Goal: Use online tool/utility

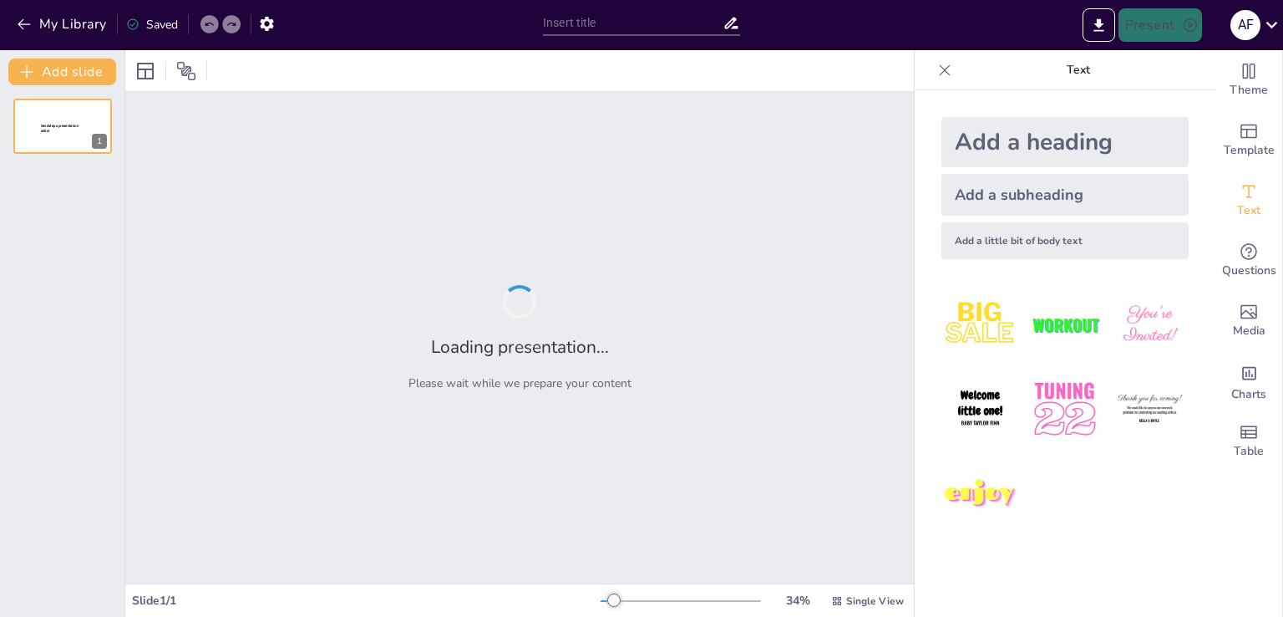
type input "Asset Seizure Legislation: An [DEMOGRAPHIC_DATA] Perspective on RUU Perampasan …"
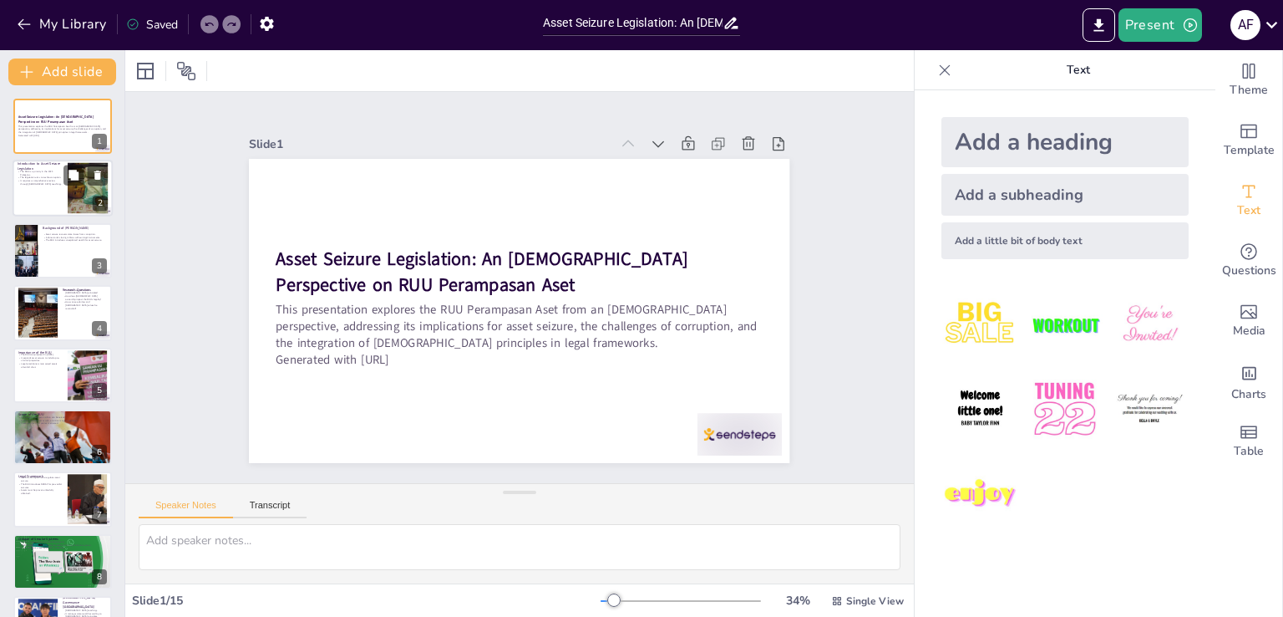
click at [35, 196] on div at bounding box center [63, 188] width 100 height 57
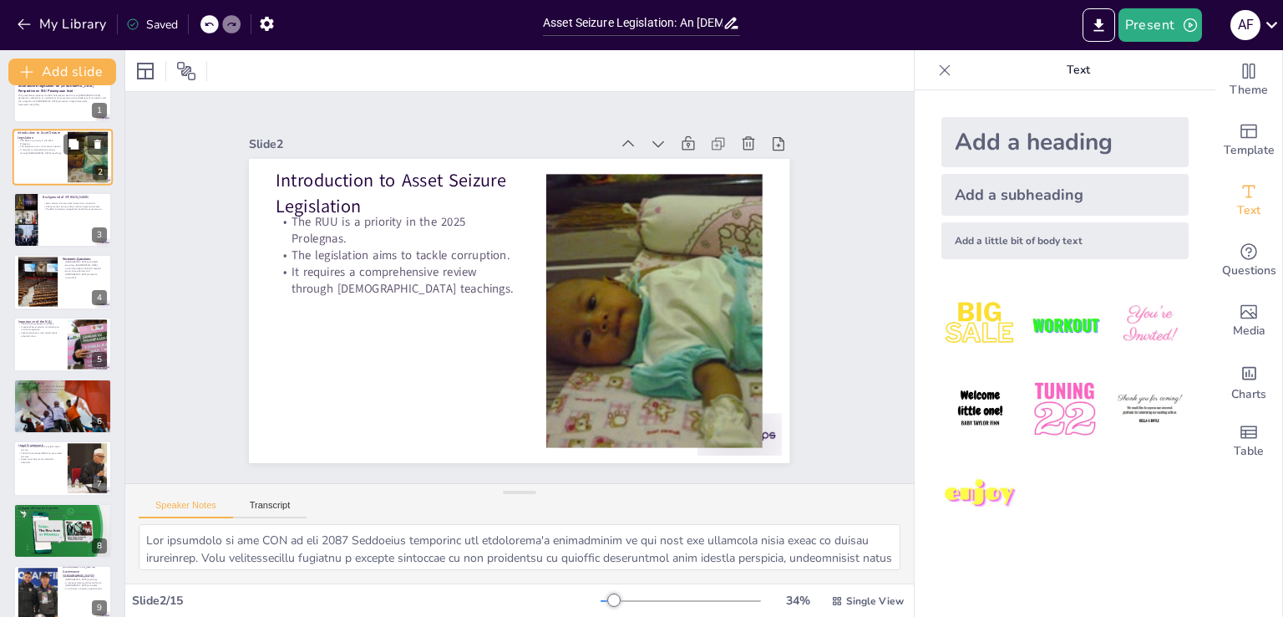
scroll to position [33, 0]
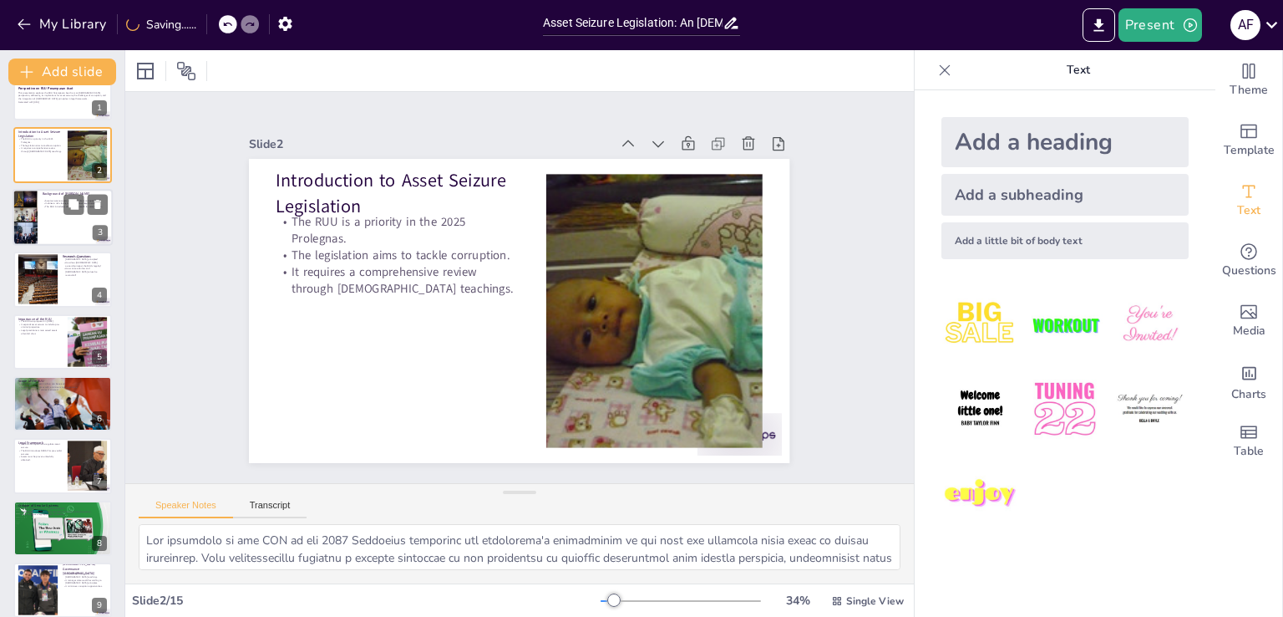
click at [38, 212] on div at bounding box center [63, 217] width 100 height 57
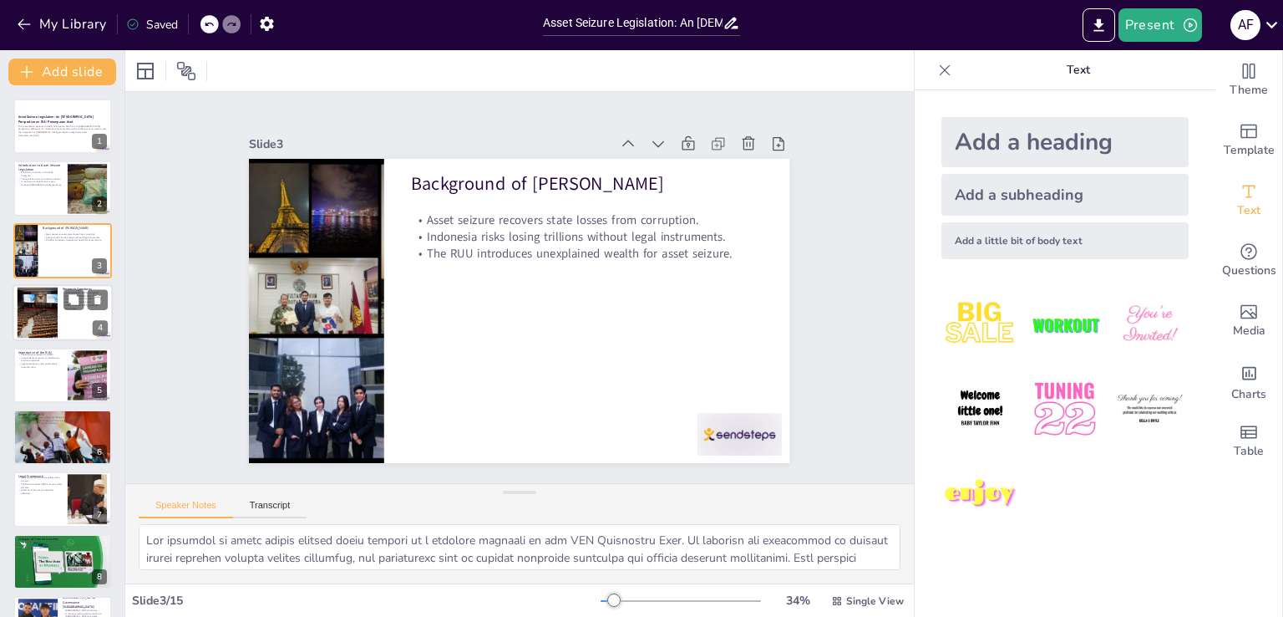
click at [47, 318] on div at bounding box center [37, 312] width 76 height 51
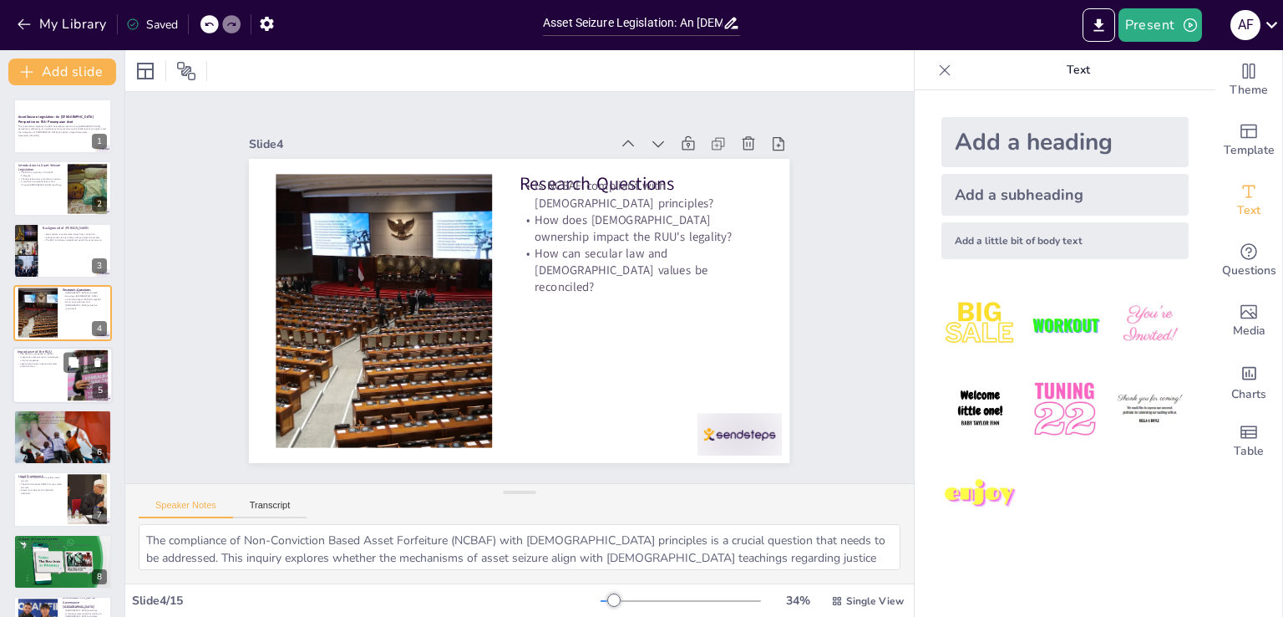
click at [53, 371] on div at bounding box center [63, 375] width 100 height 57
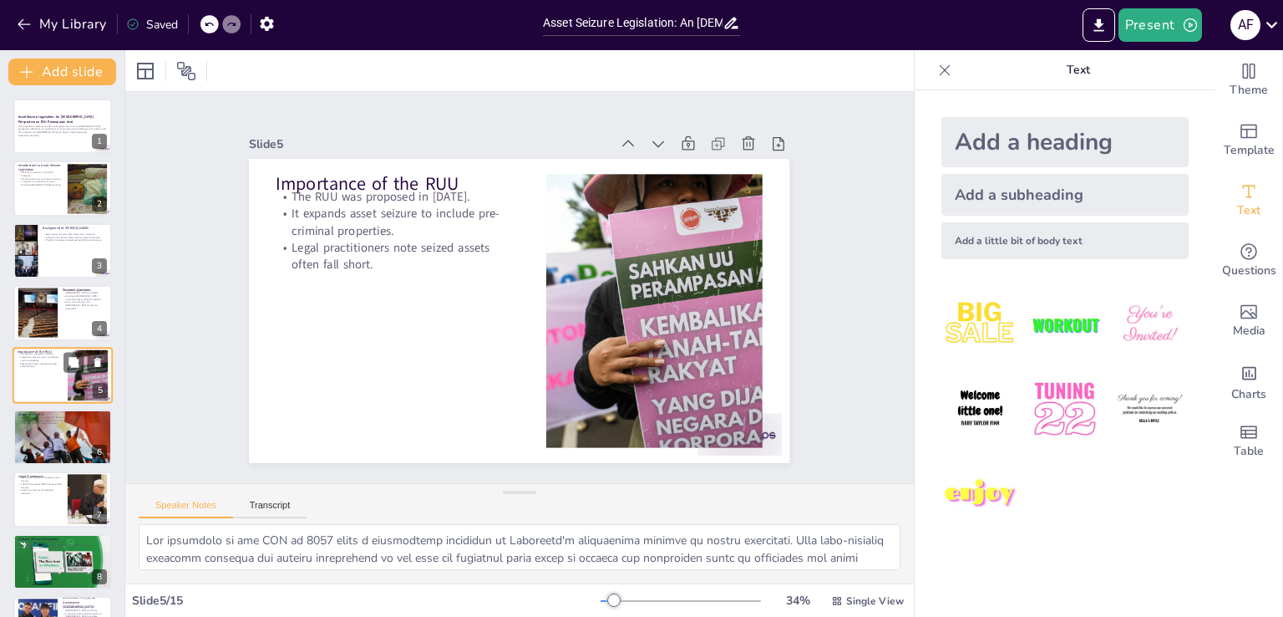
scroll to position [23, 0]
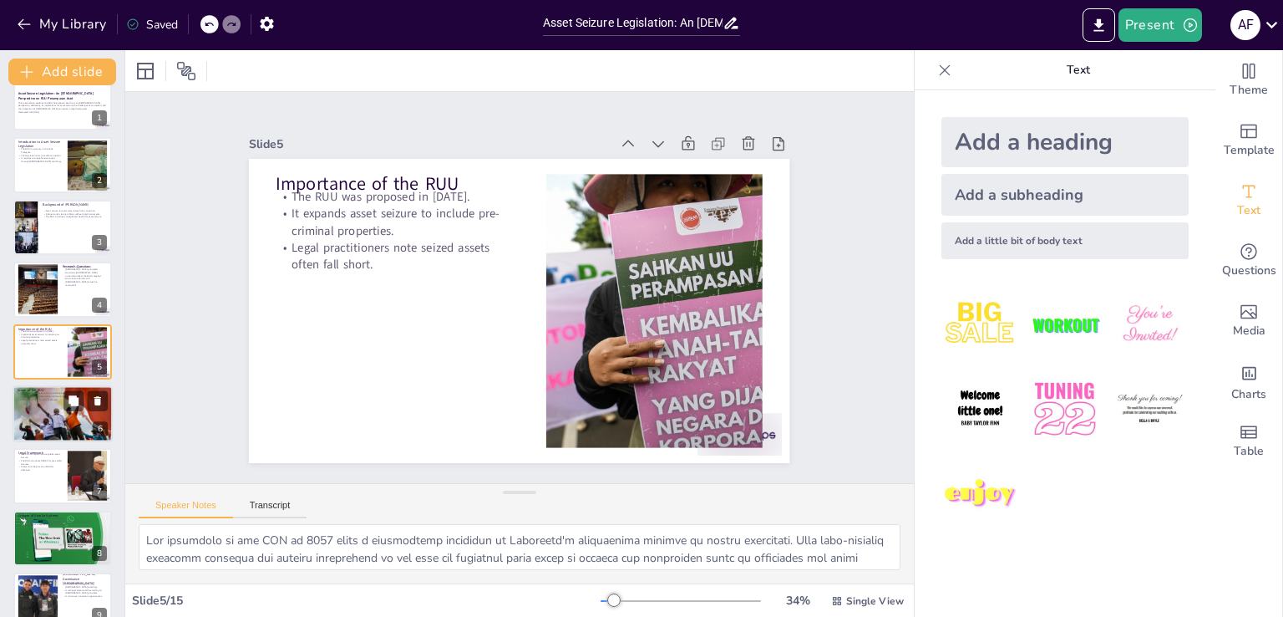
click at [56, 414] on div at bounding box center [63, 413] width 100 height 67
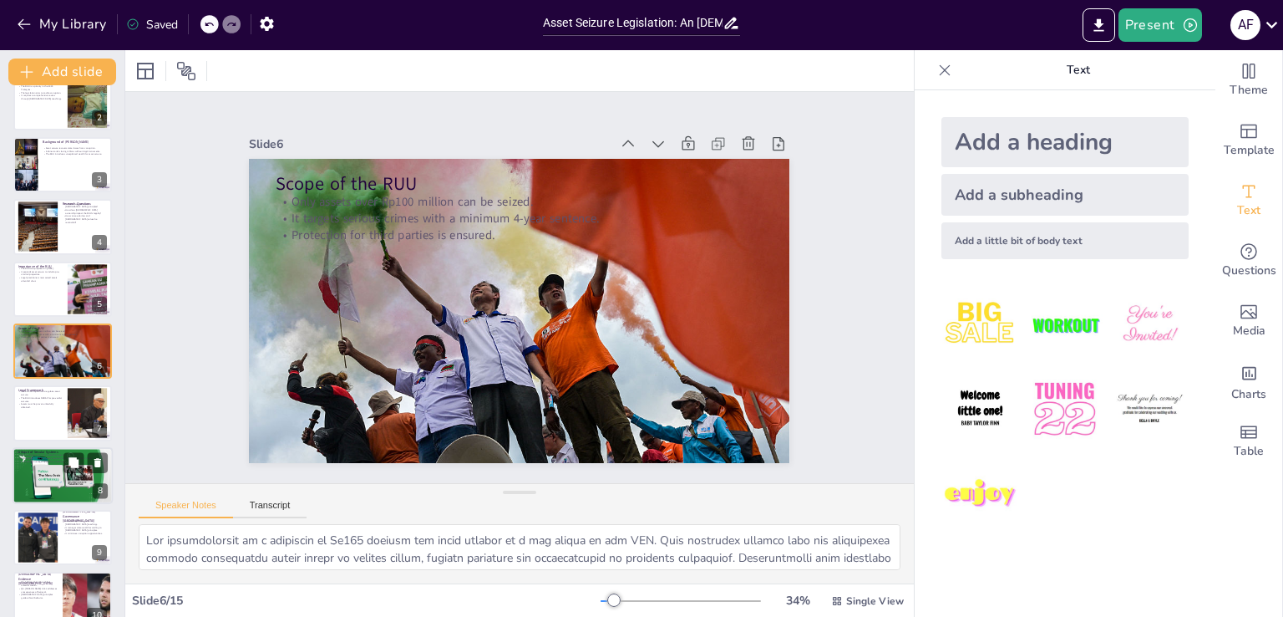
click at [56, 476] on div at bounding box center [63, 475] width 100 height 57
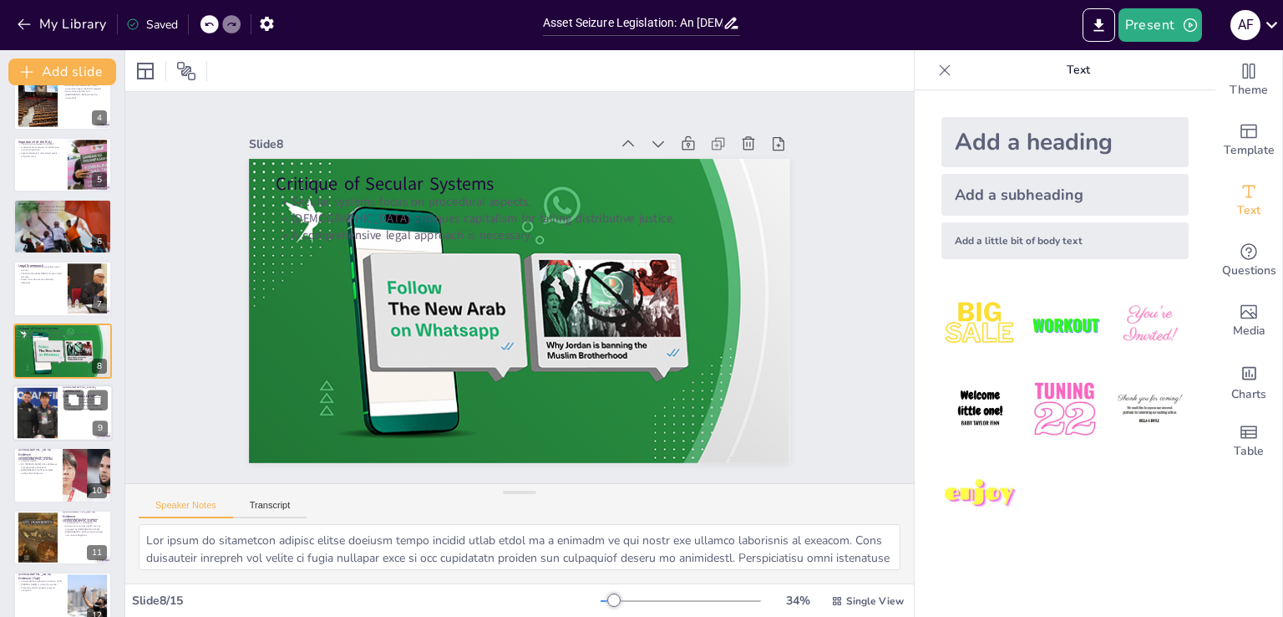
click at [56, 425] on div at bounding box center [37, 413] width 90 height 51
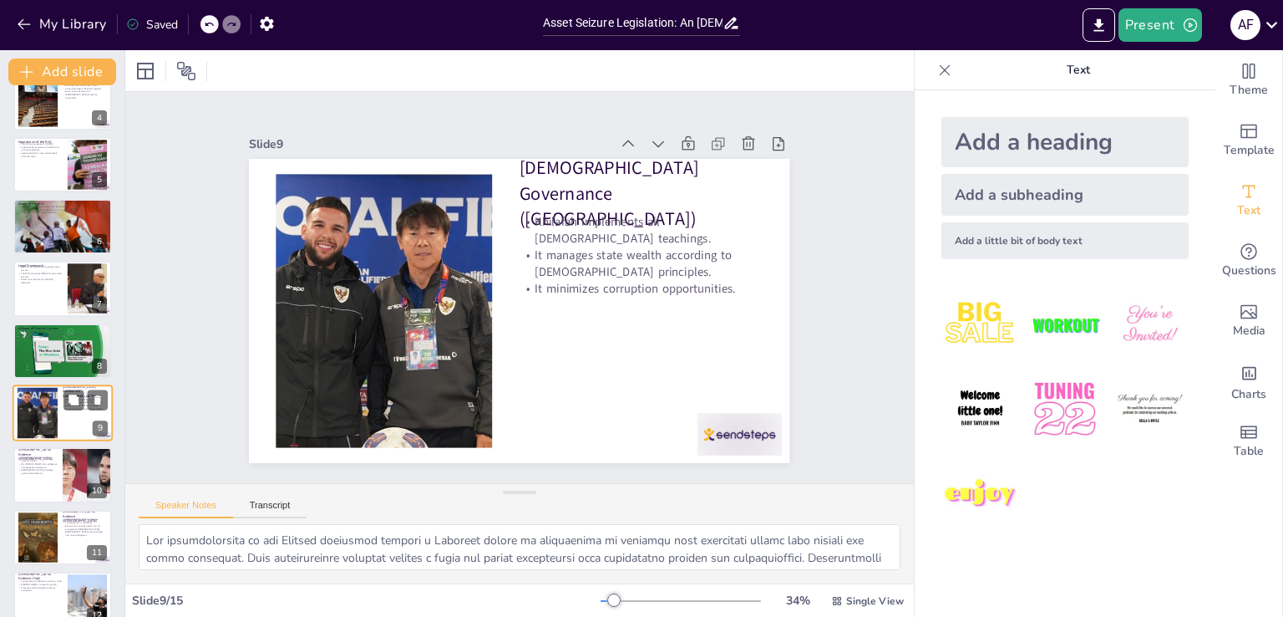
scroll to position [272, 0]
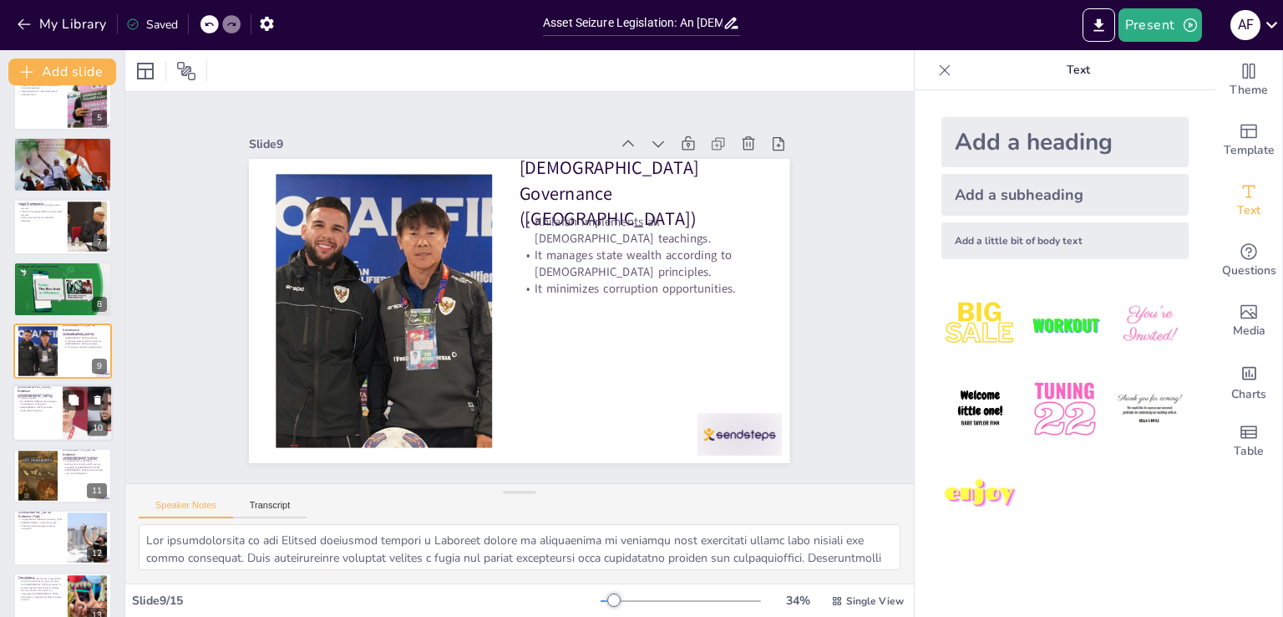
click at [43, 422] on div at bounding box center [63, 413] width 100 height 57
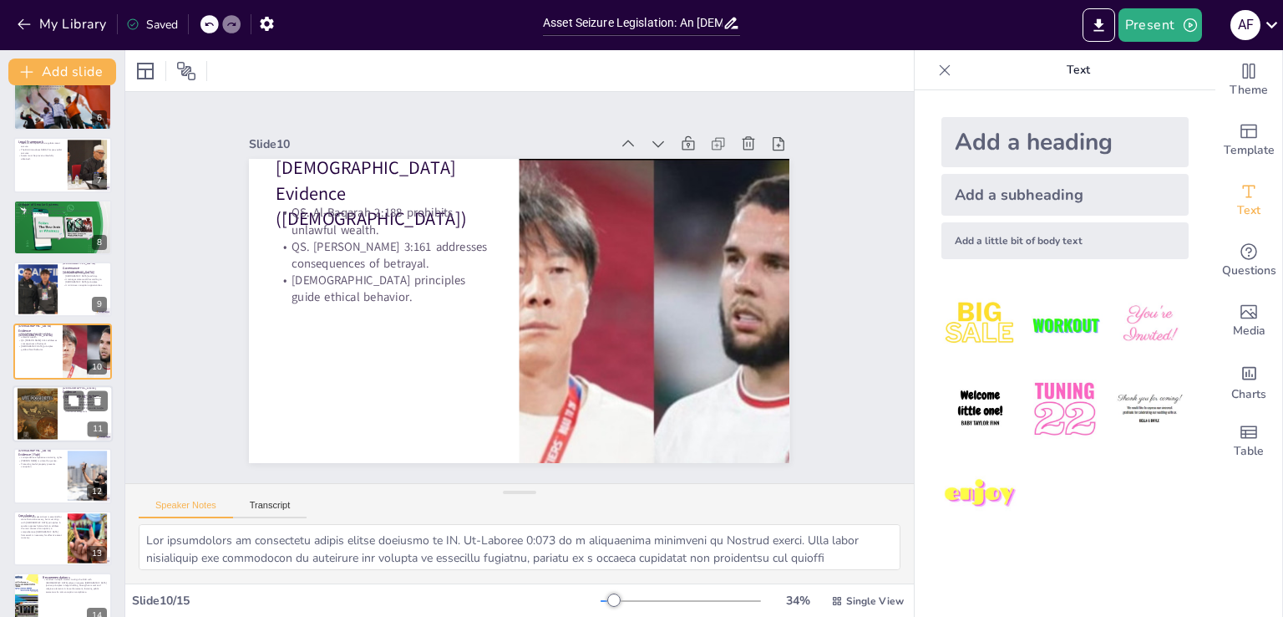
click at [43, 422] on div at bounding box center [38, 413] width 40 height 57
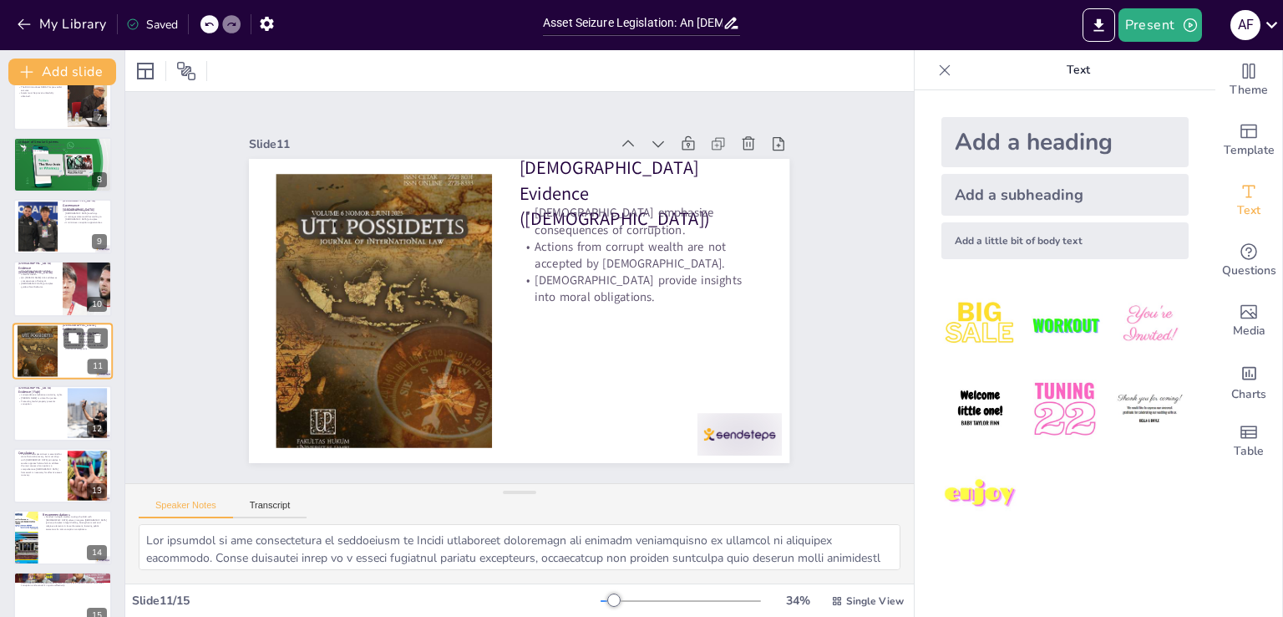
click at [43, 422] on div at bounding box center [62, 412] width 99 height 55
type textarea "The emphasis on restoring rights within [DEMOGRAPHIC_DATA] jurisprudence unders…"
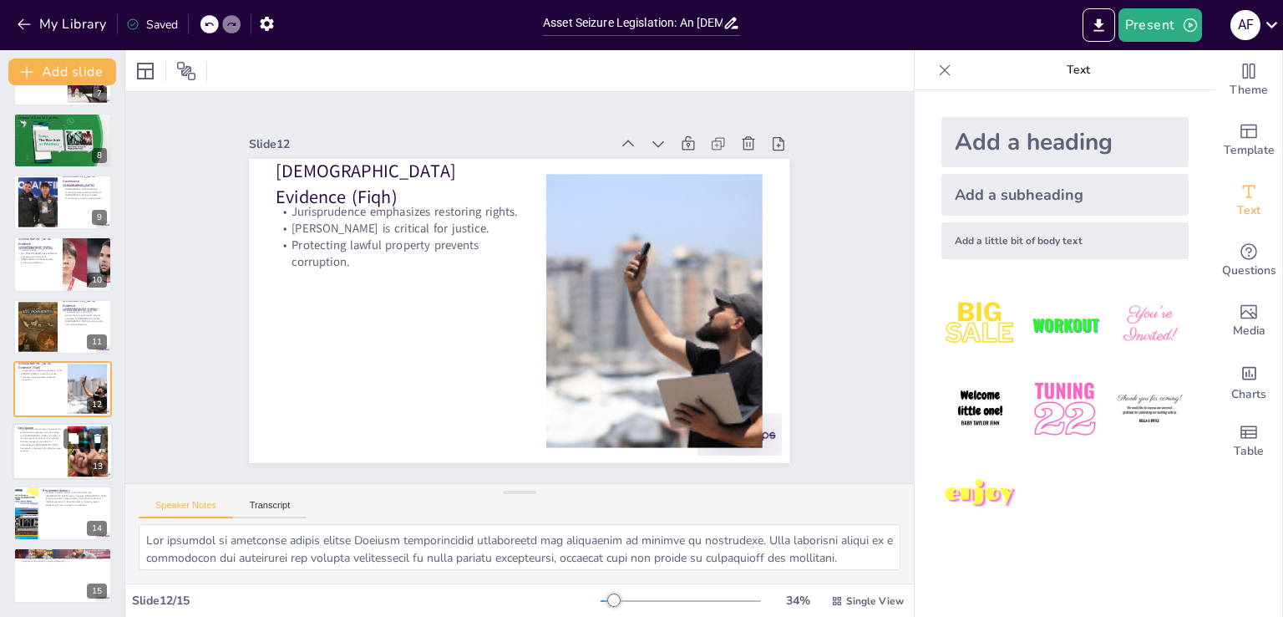
click at [44, 441] on p "The RUU Perampasan Aset is essential for state financial recovery, but must ali…" at bounding box center [40, 439] width 45 height 25
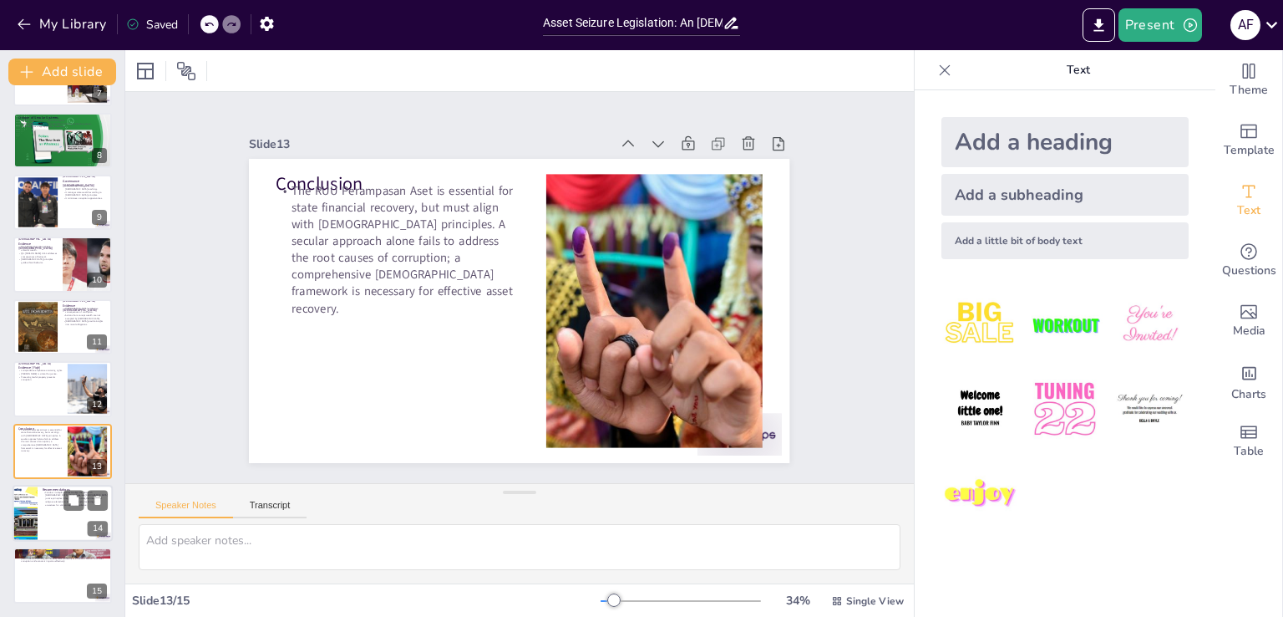
click at [53, 499] on p "Conduct in-depth studies to align the RUU with [DEMOGRAPHIC_DATA] values; integ…" at bounding box center [75, 498] width 65 height 16
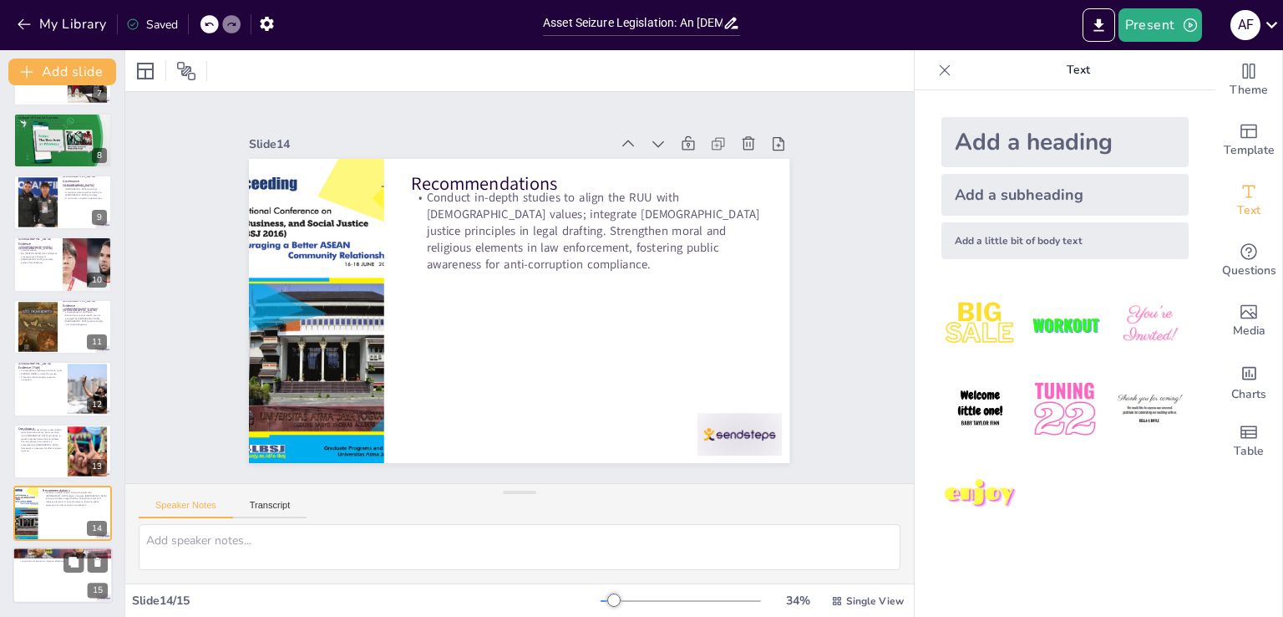
click at [53, 549] on p "Call to Action" at bounding box center [63, 551] width 90 height 5
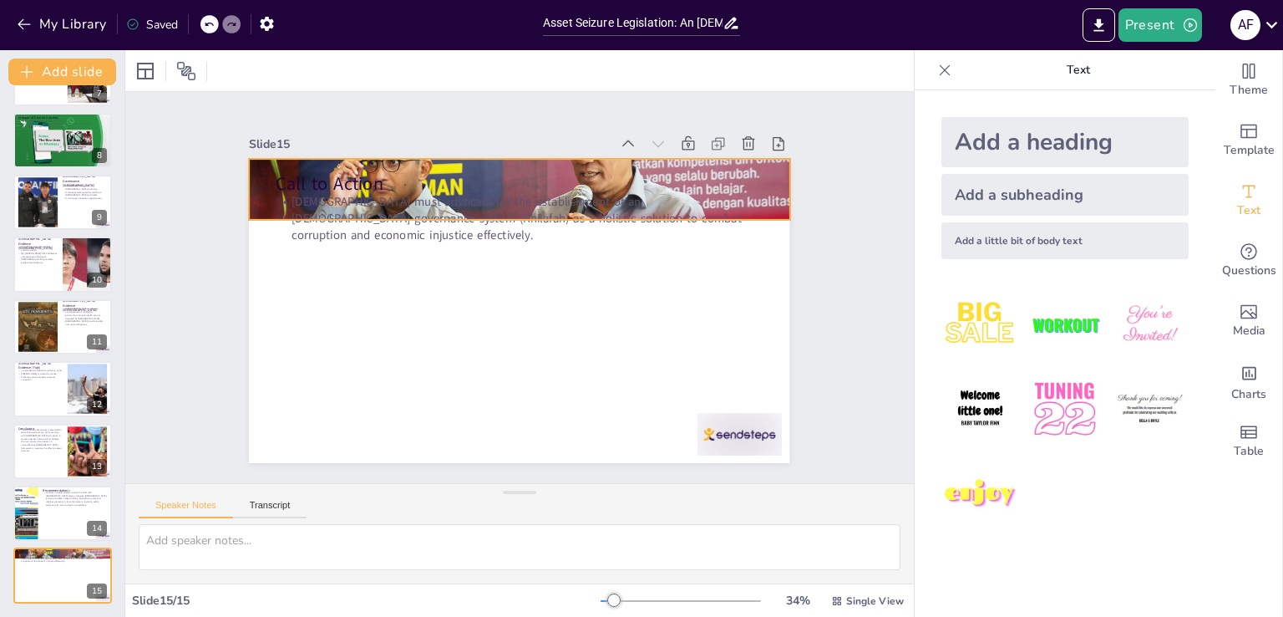
click at [765, 174] on div at bounding box center [519, 189] width 541 height 335
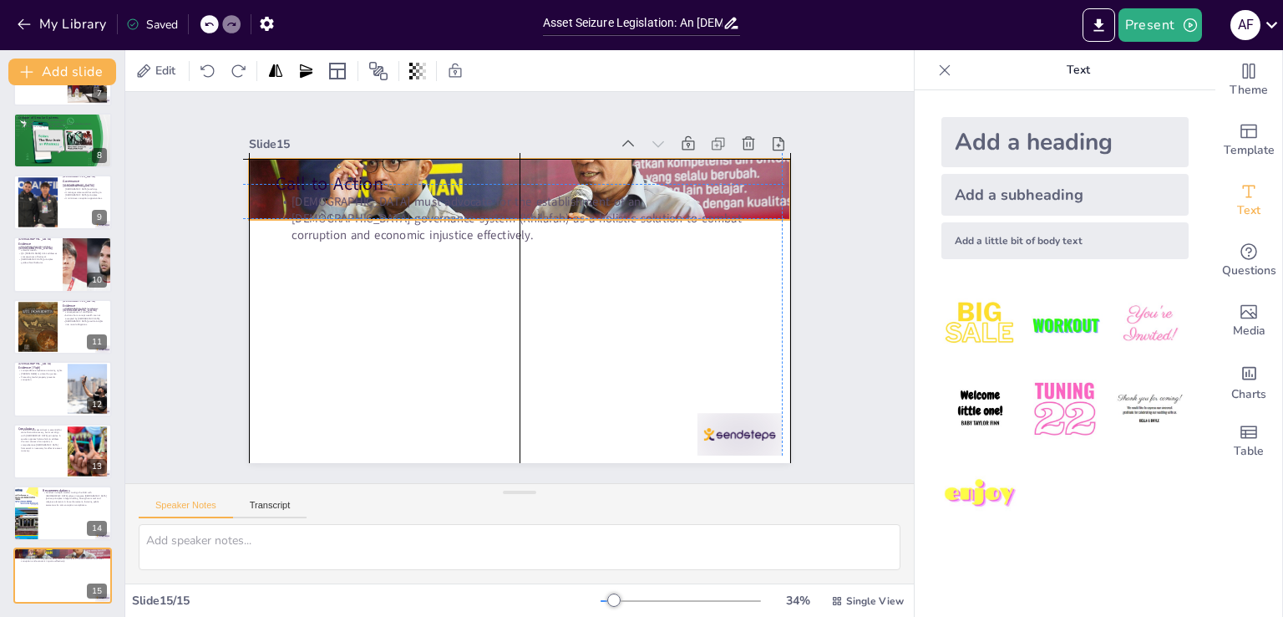
drag, startPoint x: 765, startPoint y: 174, endPoint x: 759, endPoint y: 163, distance: 12.3
click at [759, 163] on div at bounding box center [549, 194] width 617 height 485
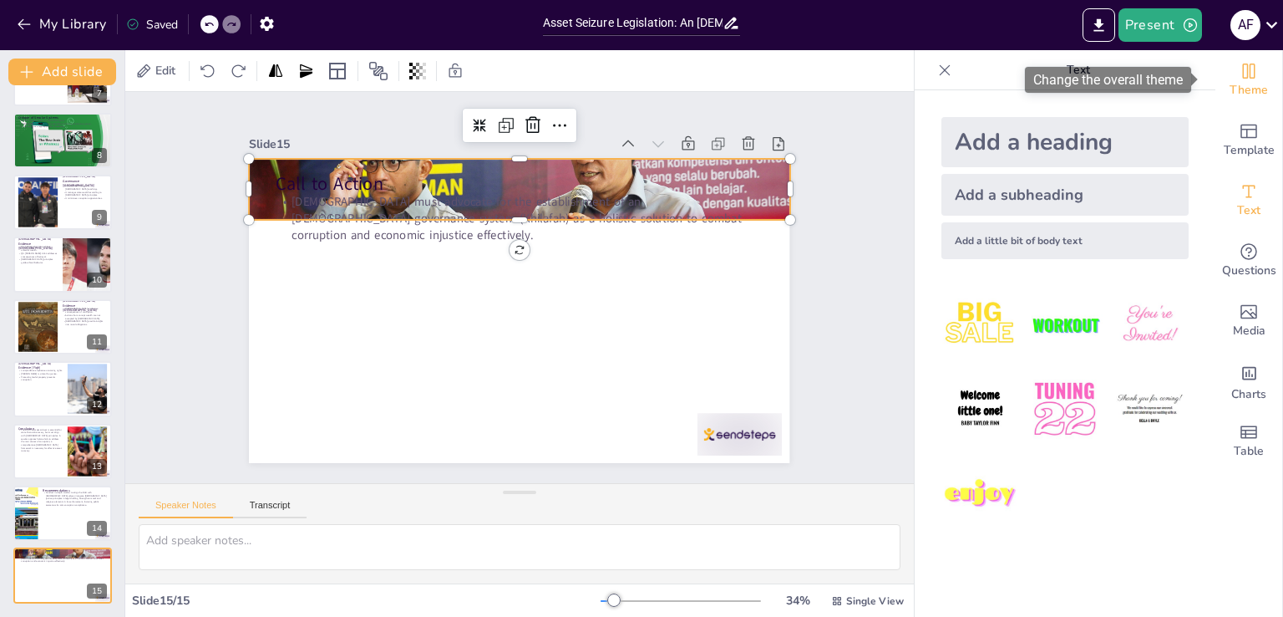
click at [1240, 88] on span "Theme" at bounding box center [1249, 90] width 38 height 18
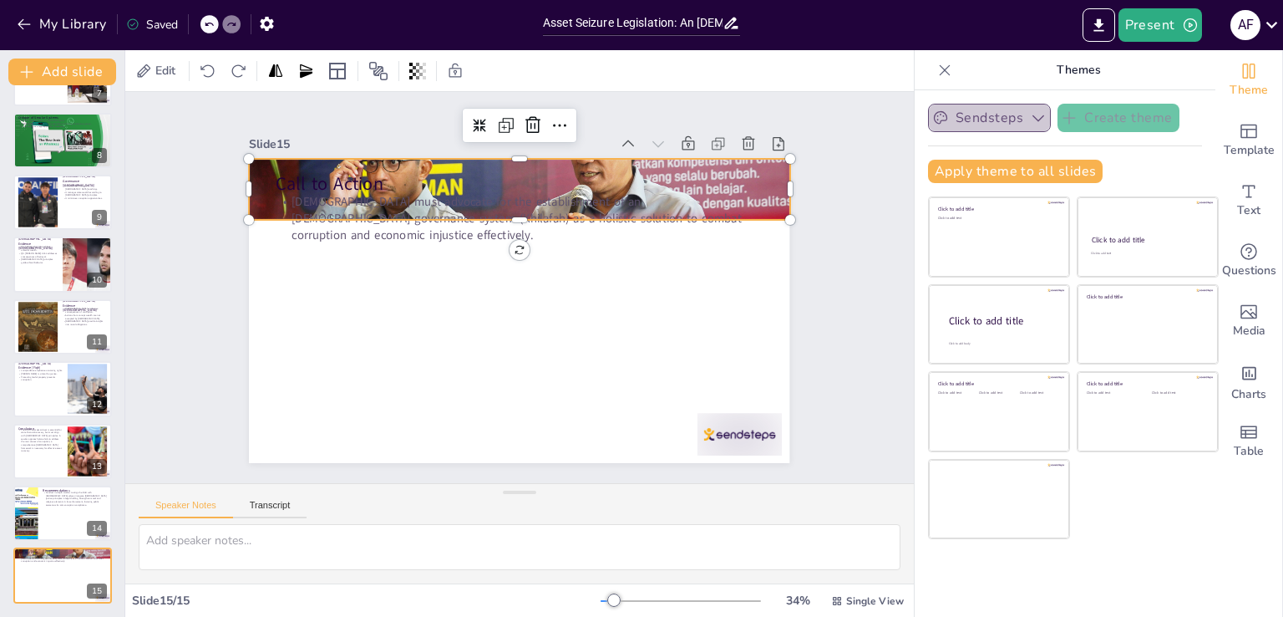
click at [1030, 121] on icon "button" at bounding box center [1038, 117] width 17 height 17
click at [1030, 114] on icon "button" at bounding box center [1038, 117] width 17 height 17
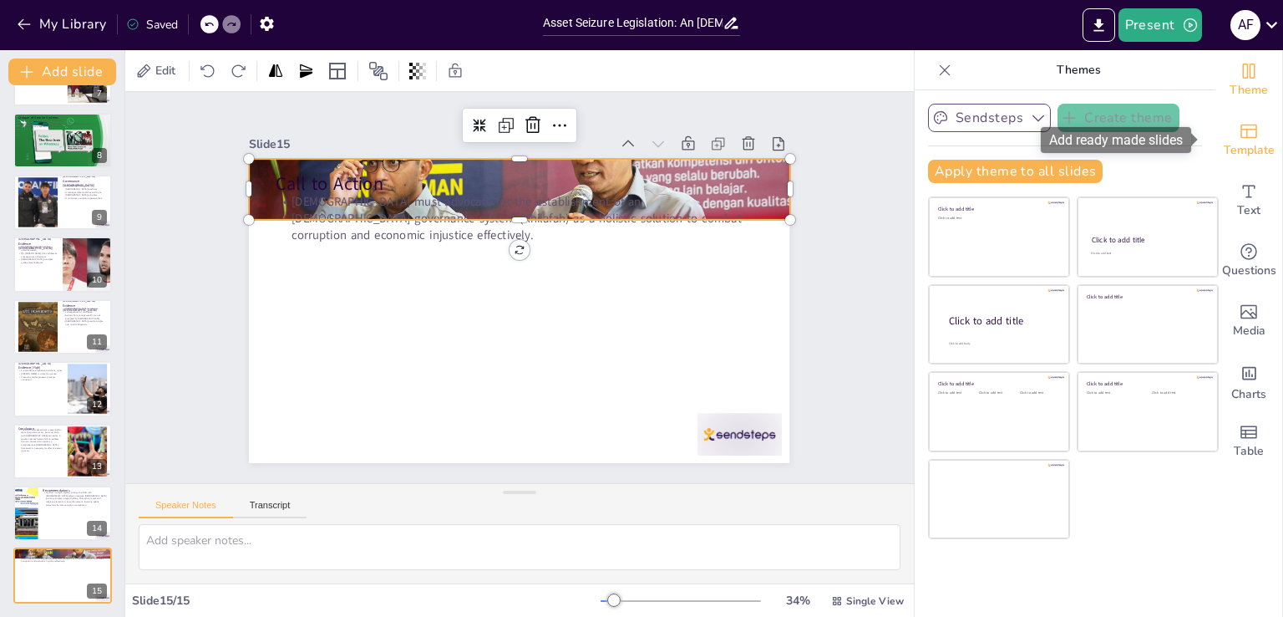
click at [1241, 124] on icon "Add ready made slides" at bounding box center [1249, 131] width 20 height 20
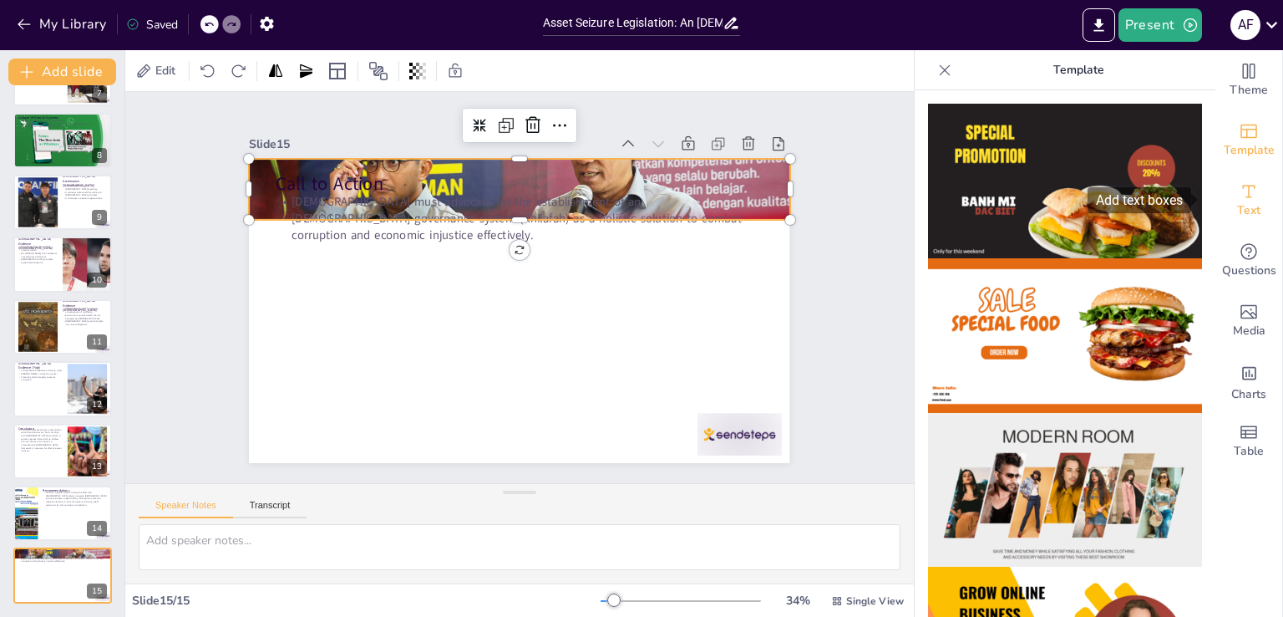
drag, startPoint x: 1195, startPoint y: 148, endPoint x: 1204, endPoint y: 196, distance: 48.5
drag, startPoint x: 1201, startPoint y: 149, endPoint x: 1205, endPoint y: 205, distance: 56.1
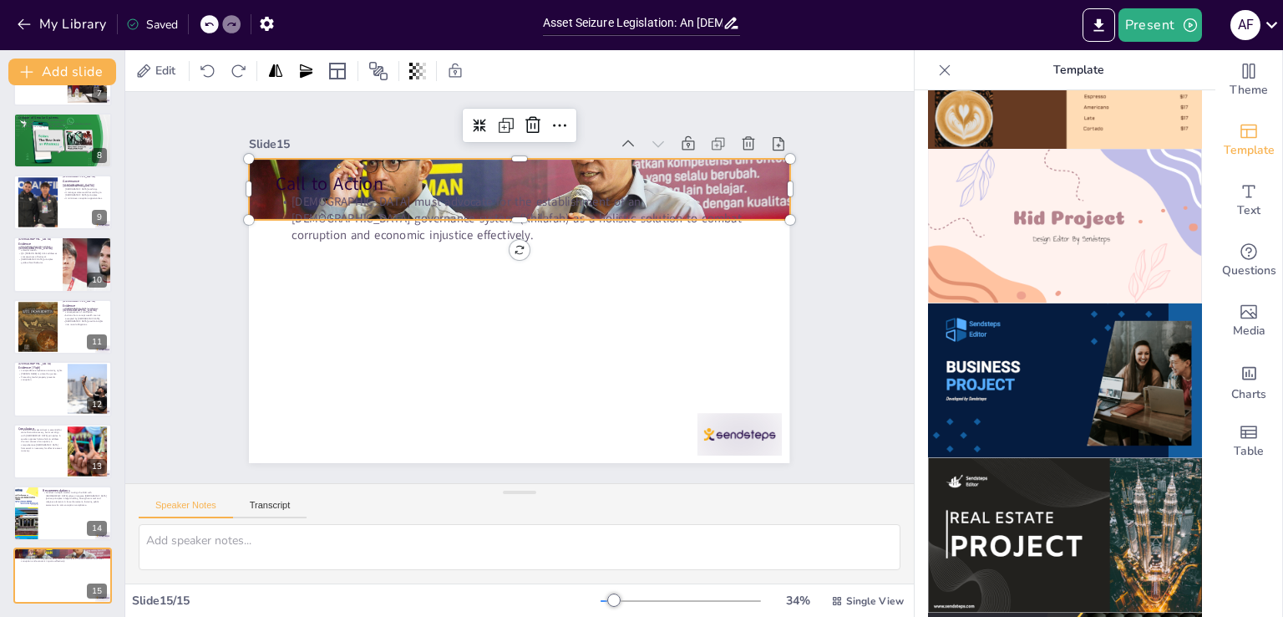
scroll to position [0, 0]
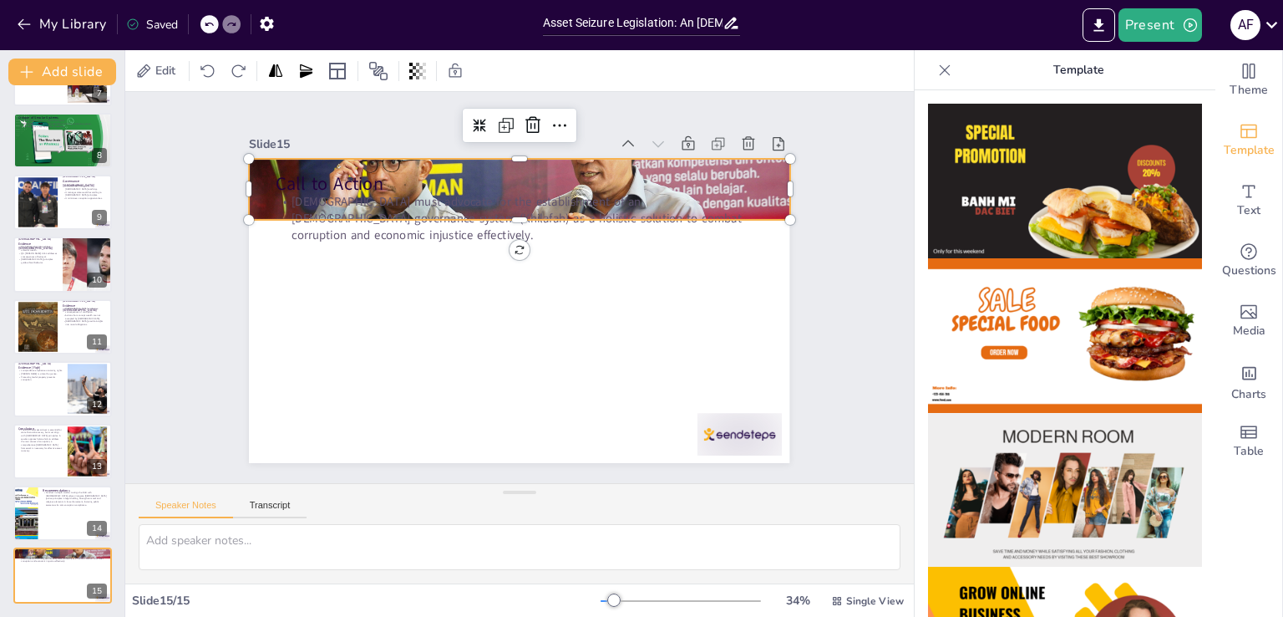
click at [1137, 436] on img at bounding box center [1065, 490] width 274 height 155
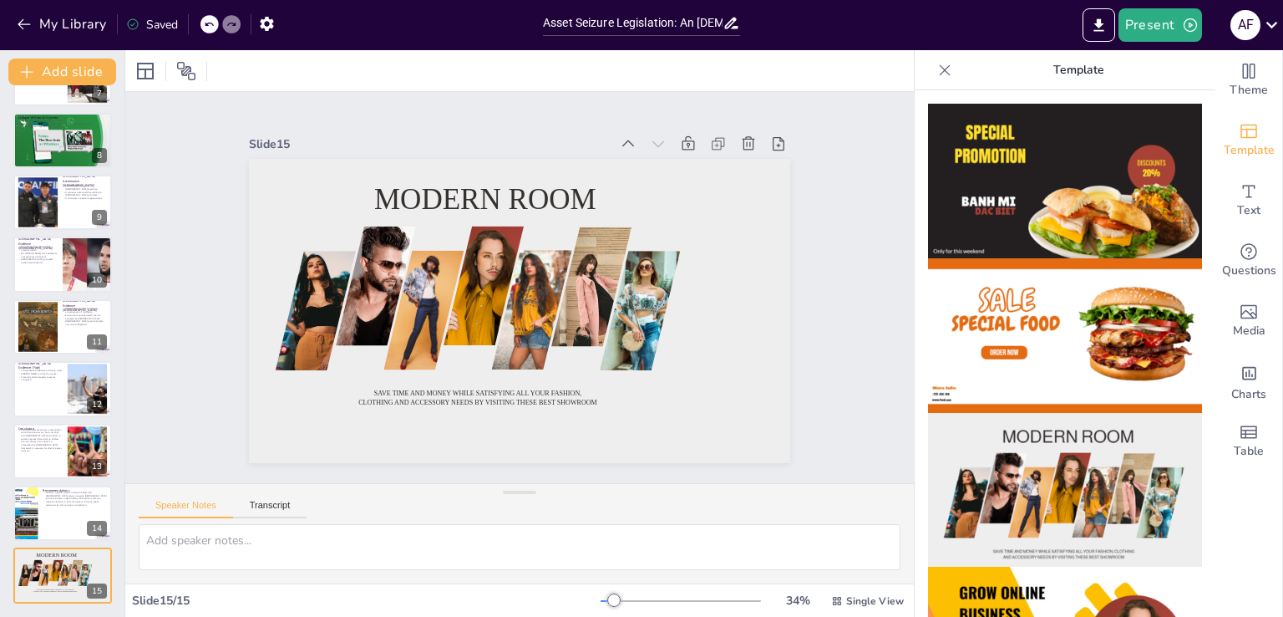
click at [1136, 291] on img at bounding box center [1065, 335] width 274 height 155
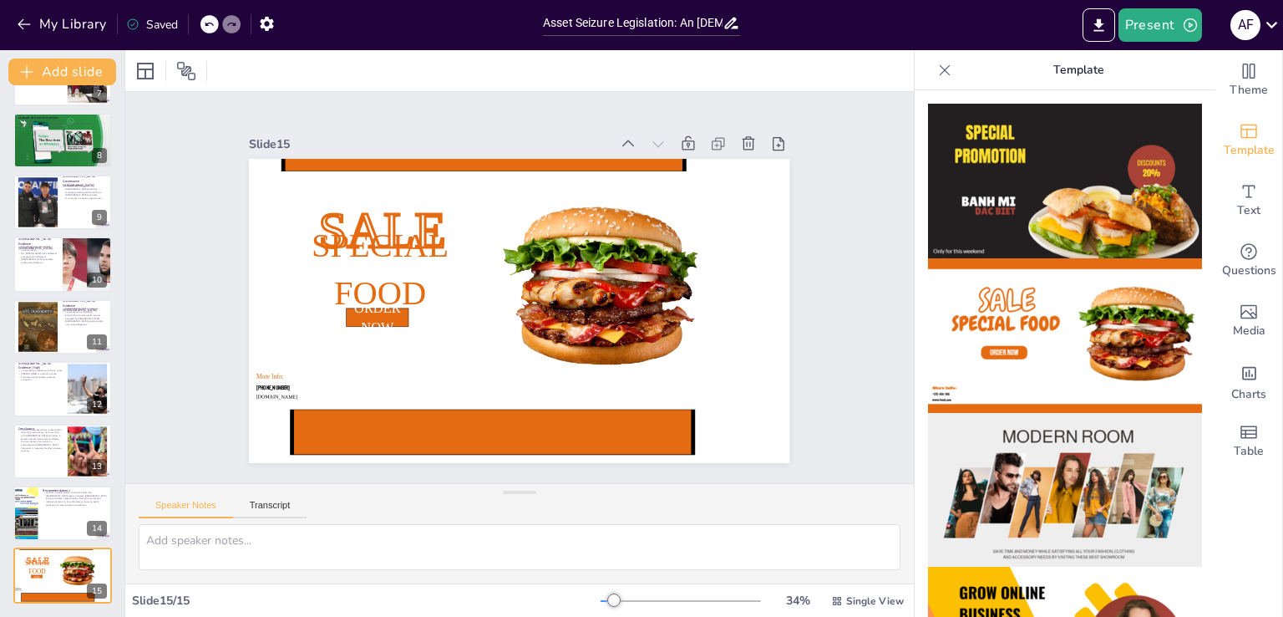
click at [940, 71] on icon at bounding box center [945, 69] width 11 height 11
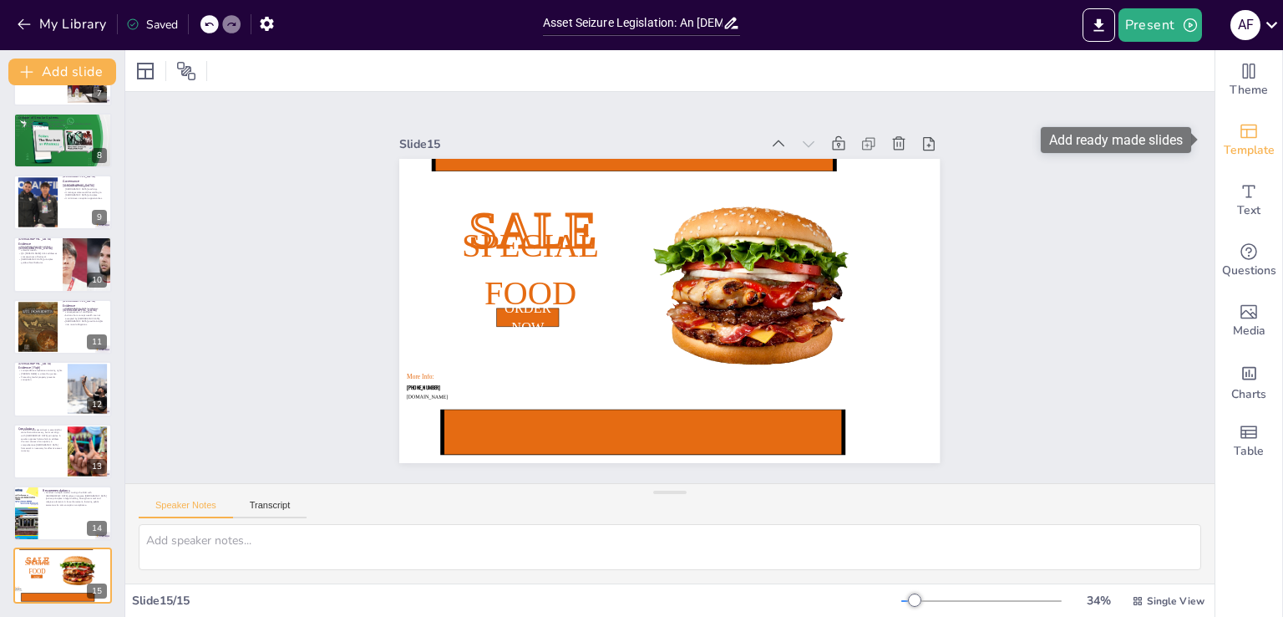
click at [1246, 135] on icon "Add ready made slides" at bounding box center [1249, 131] width 20 height 20
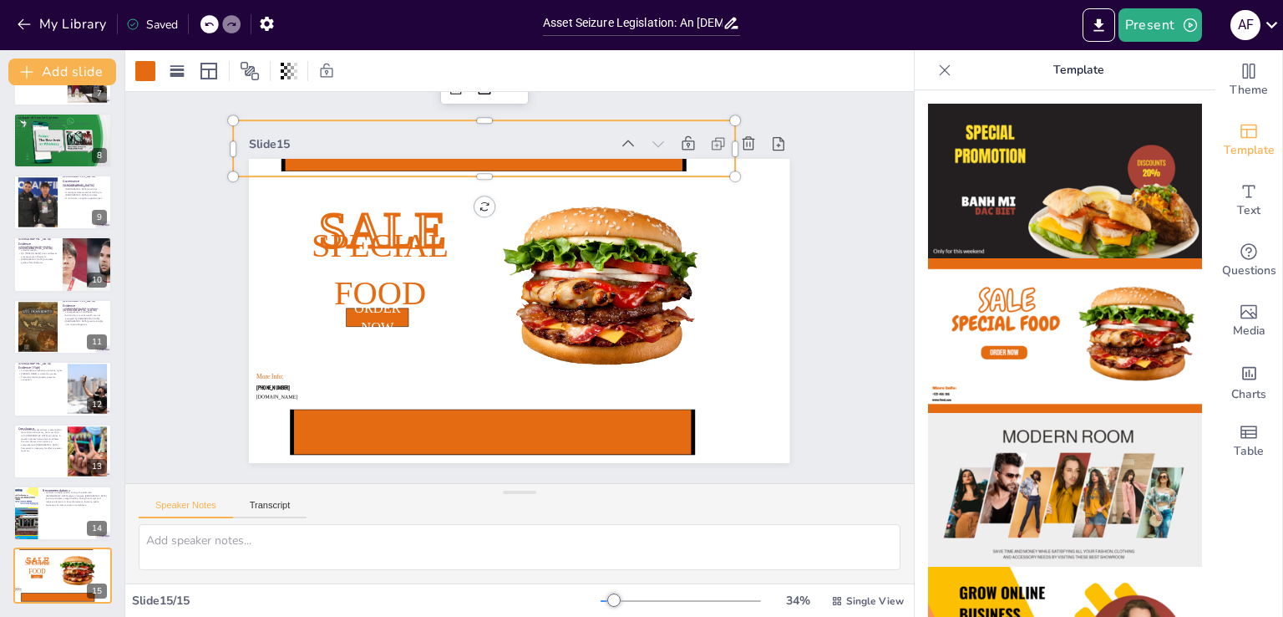
click at [556, 165] on icon at bounding box center [529, 144] width 495 height 209
click at [1051, 476] on img at bounding box center [1065, 490] width 274 height 155
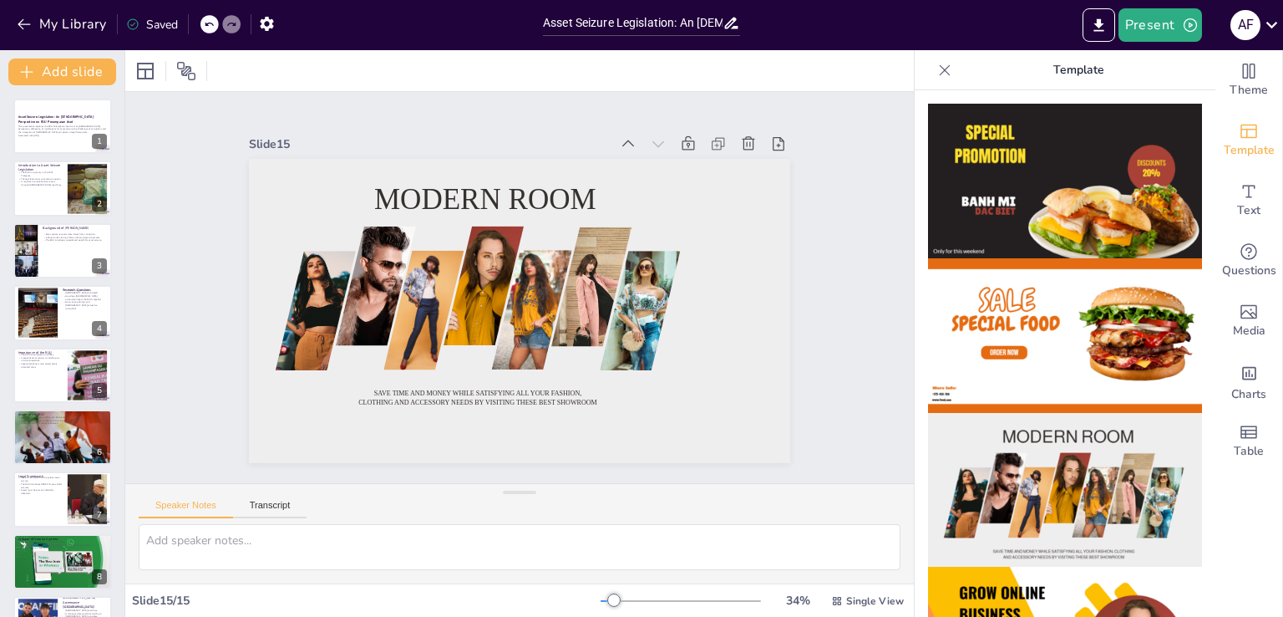
click at [209, 33] on div at bounding box center [210, 24] width 18 height 18
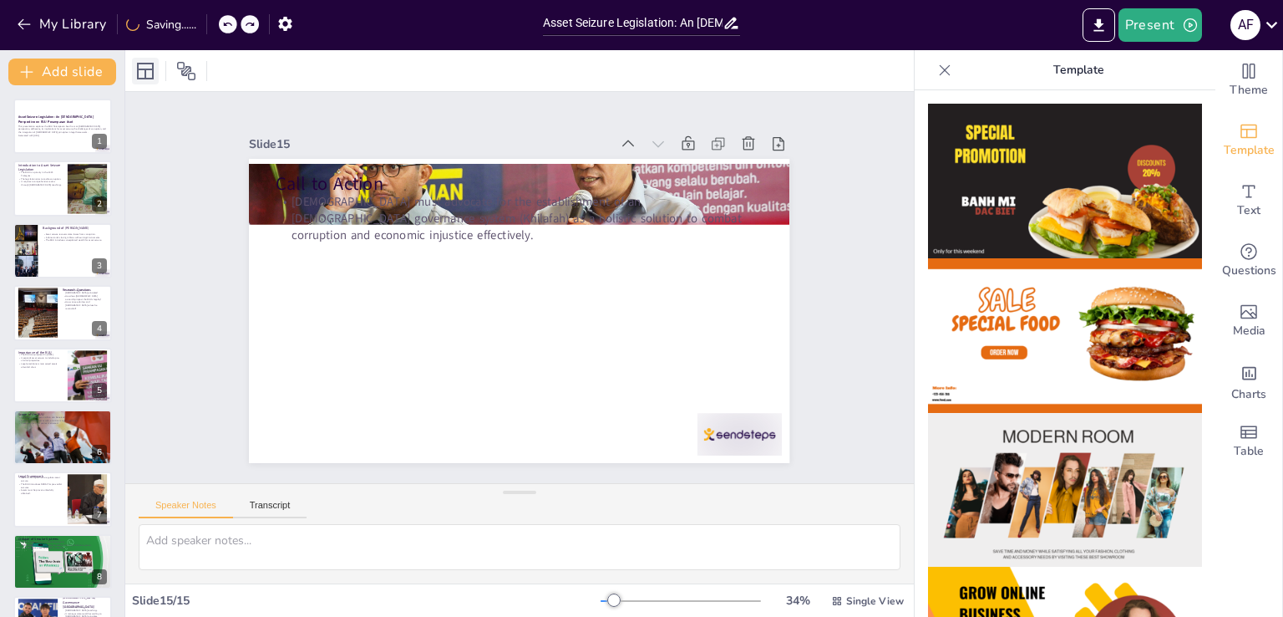
click at [145, 68] on icon at bounding box center [145, 71] width 17 height 17
click at [187, 69] on icon at bounding box center [186, 71] width 20 height 20
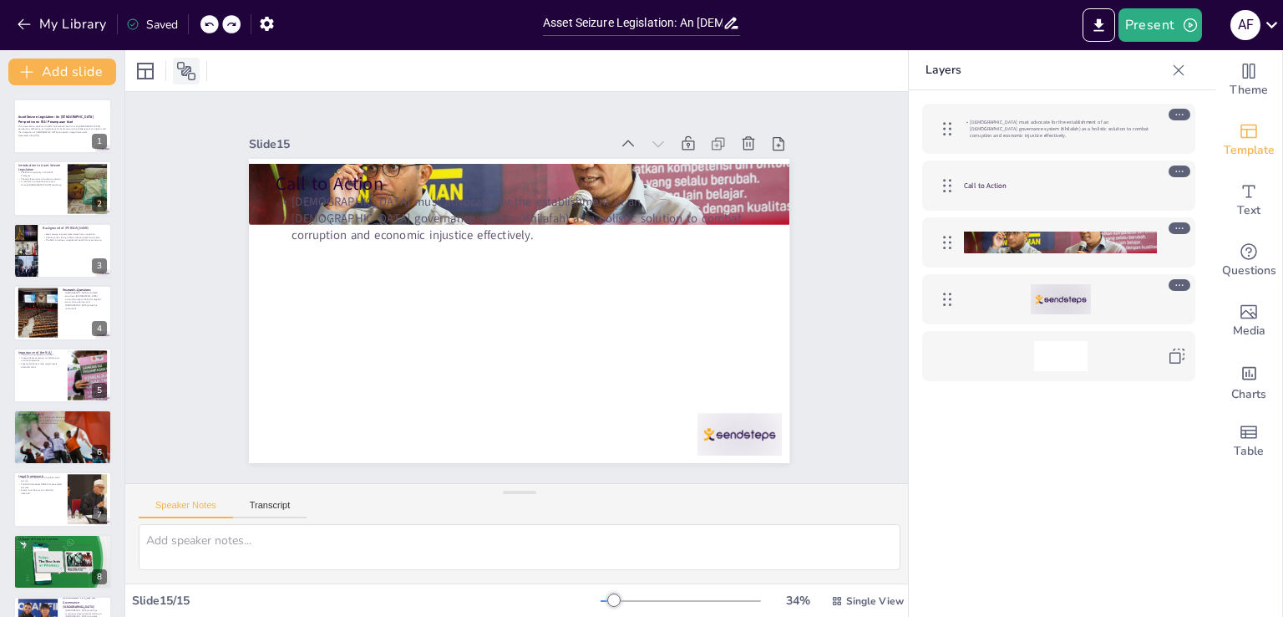
click at [187, 69] on icon at bounding box center [186, 71] width 20 height 20
click at [1239, 77] on icon "Change the overall theme" at bounding box center [1249, 71] width 20 height 20
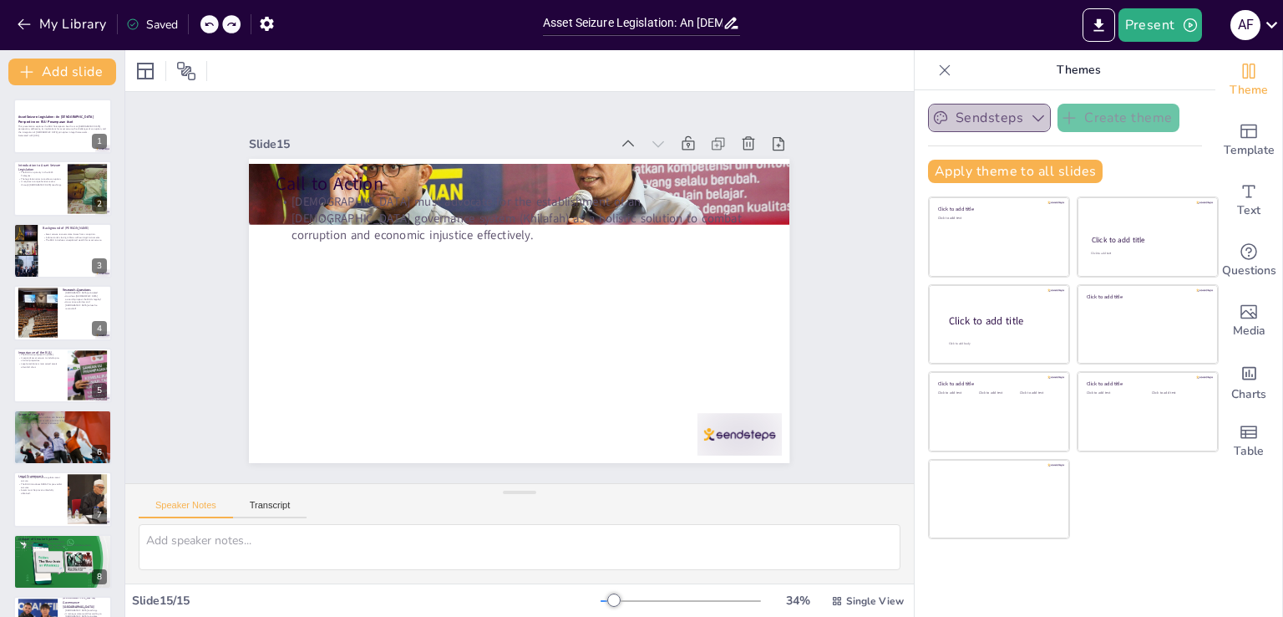
click at [1030, 118] on icon "button" at bounding box center [1038, 117] width 17 height 17
